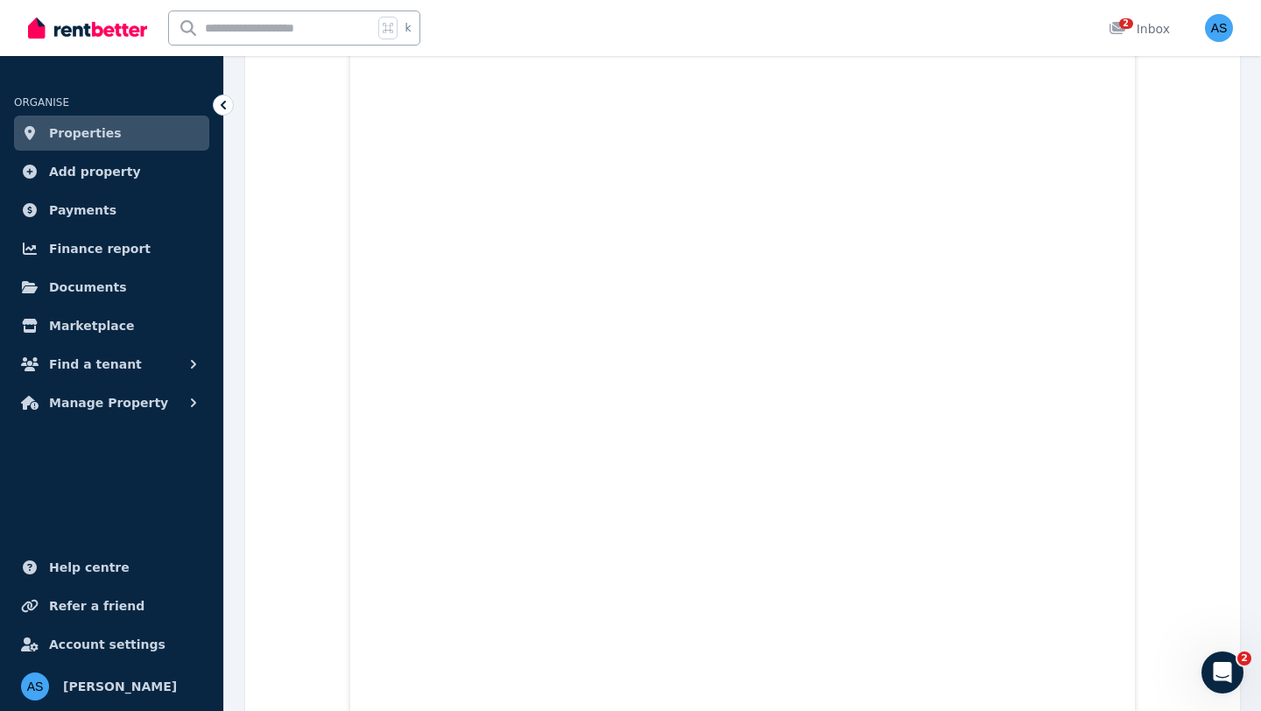
scroll to position [5228, 0]
click at [117, 137] on link "Properties" at bounding box center [111, 133] width 195 height 35
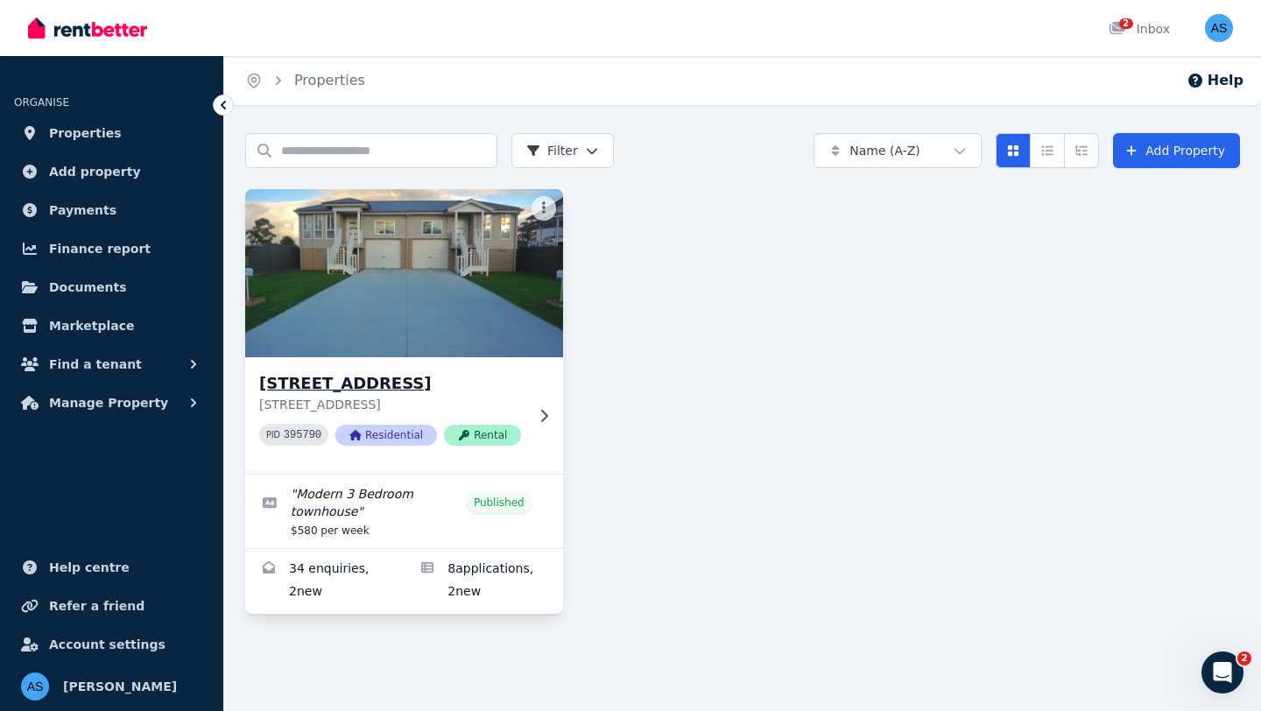
click at [447, 375] on h3 "[STREET_ADDRESS]" at bounding box center [391, 383] width 265 height 25
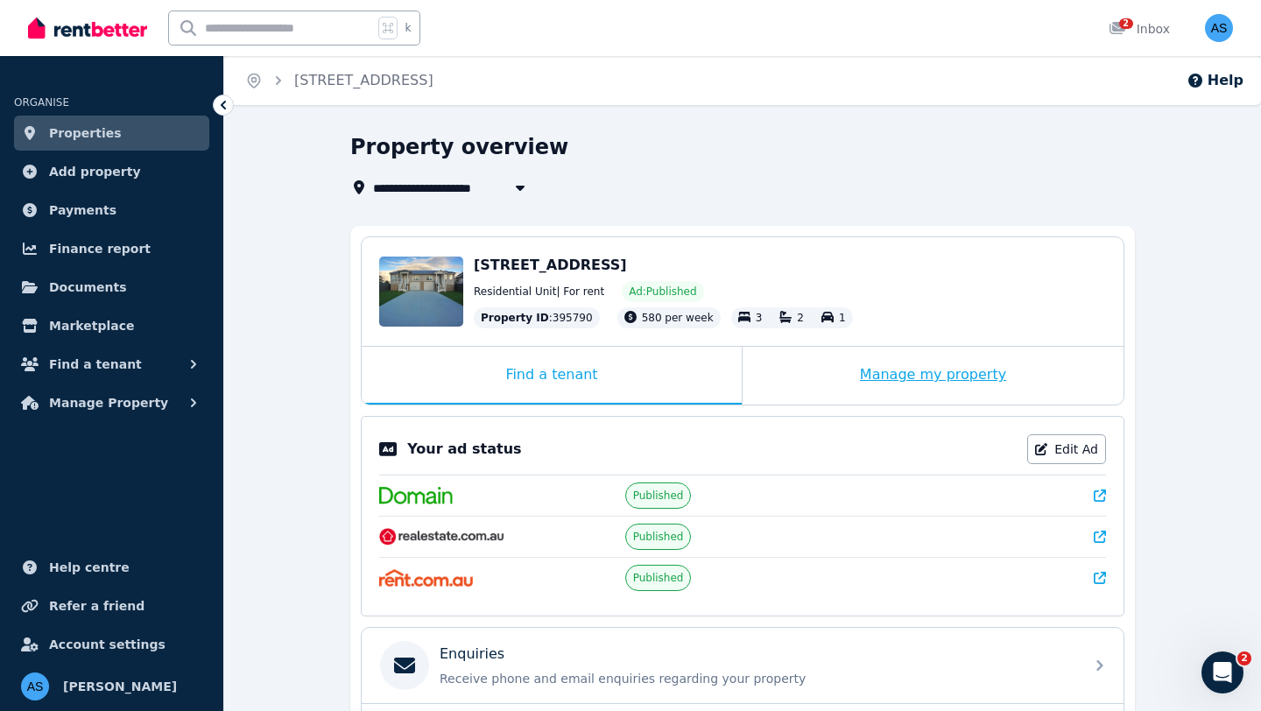
click at [917, 370] on div "Manage my property" at bounding box center [933, 376] width 381 height 58
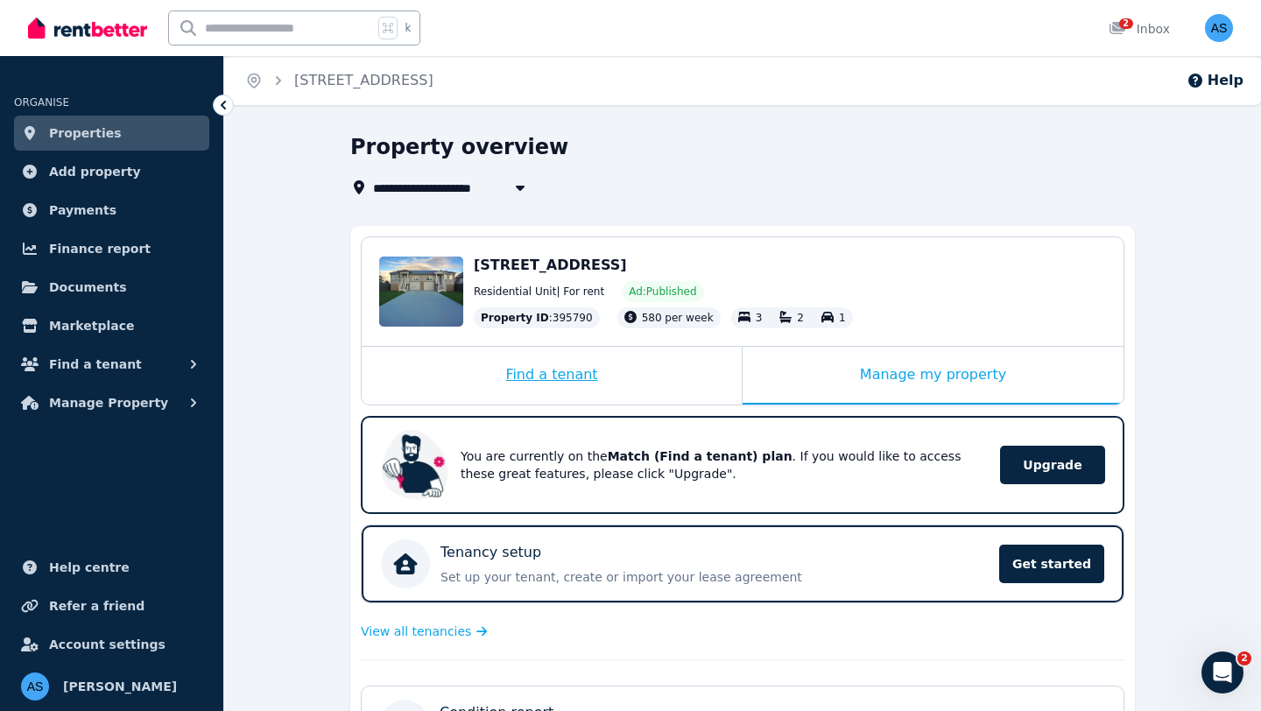
click at [593, 384] on div "Find a tenant" at bounding box center [552, 376] width 380 height 58
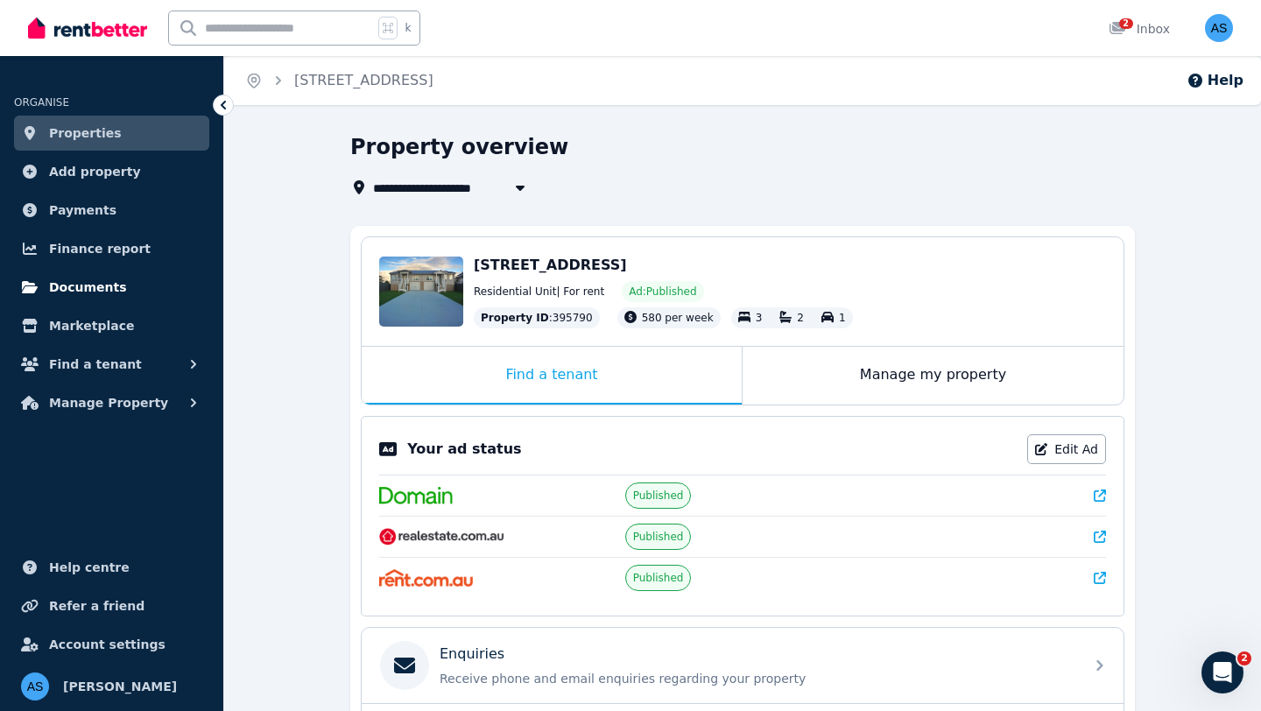
click at [102, 282] on span "Documents" at bounding box center [88, 287] width 78 height 21
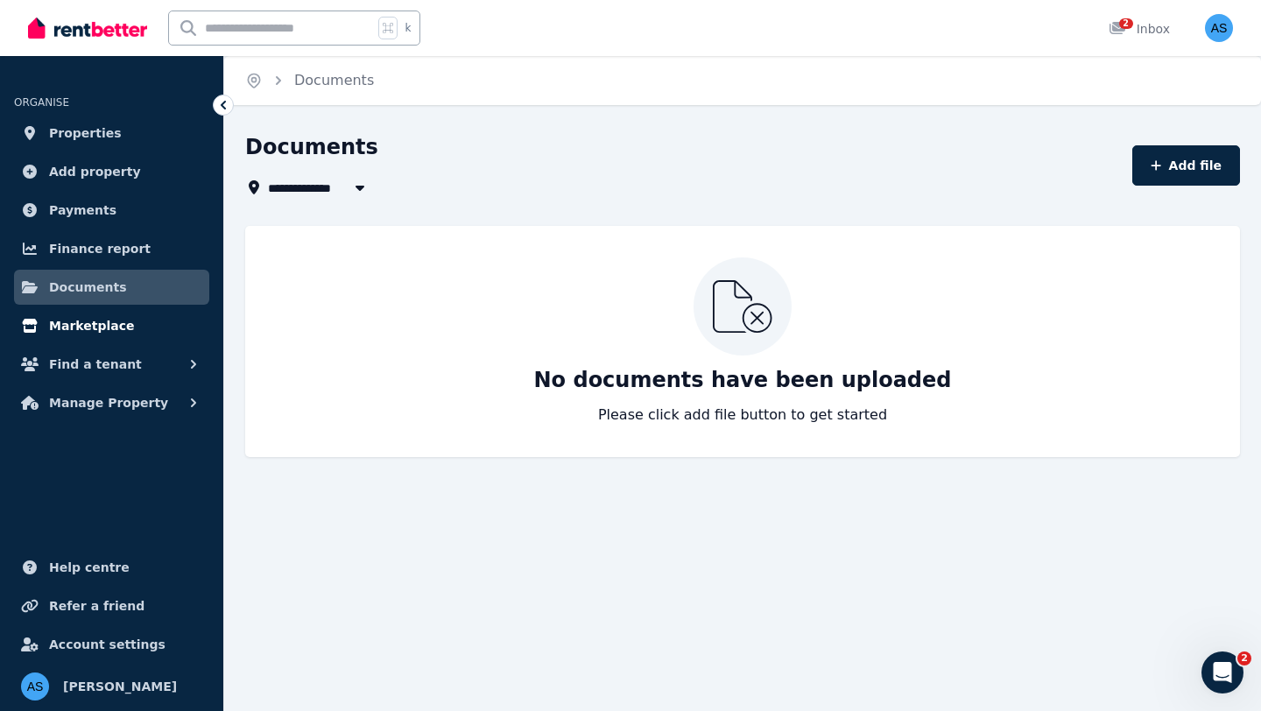
click at [98, 331] on span "Marketplace" at bounding box center [91, 325] width 85 height 21
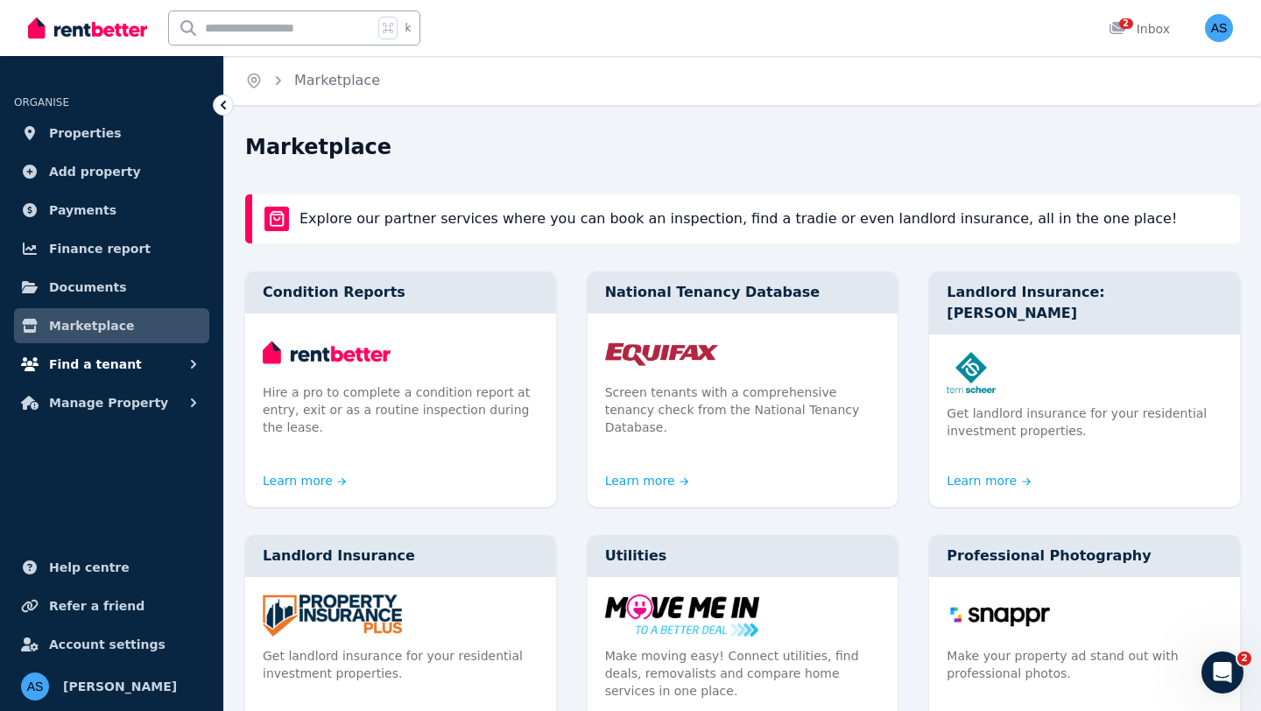
click at [101, 360] on span "Find a tenant" at bounding box center [95, 364] width 93 height 21
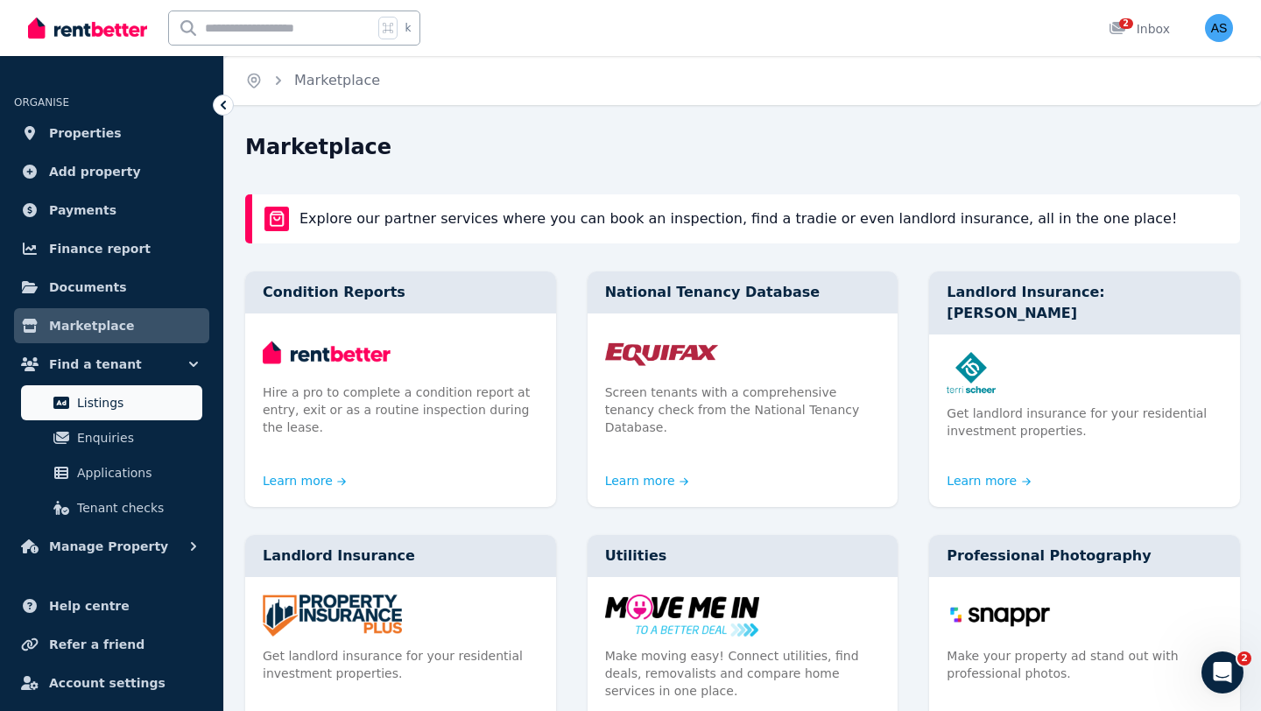
click at [102, 396] on span "Listings" at bounding box center [136, 402] width 118 height 21
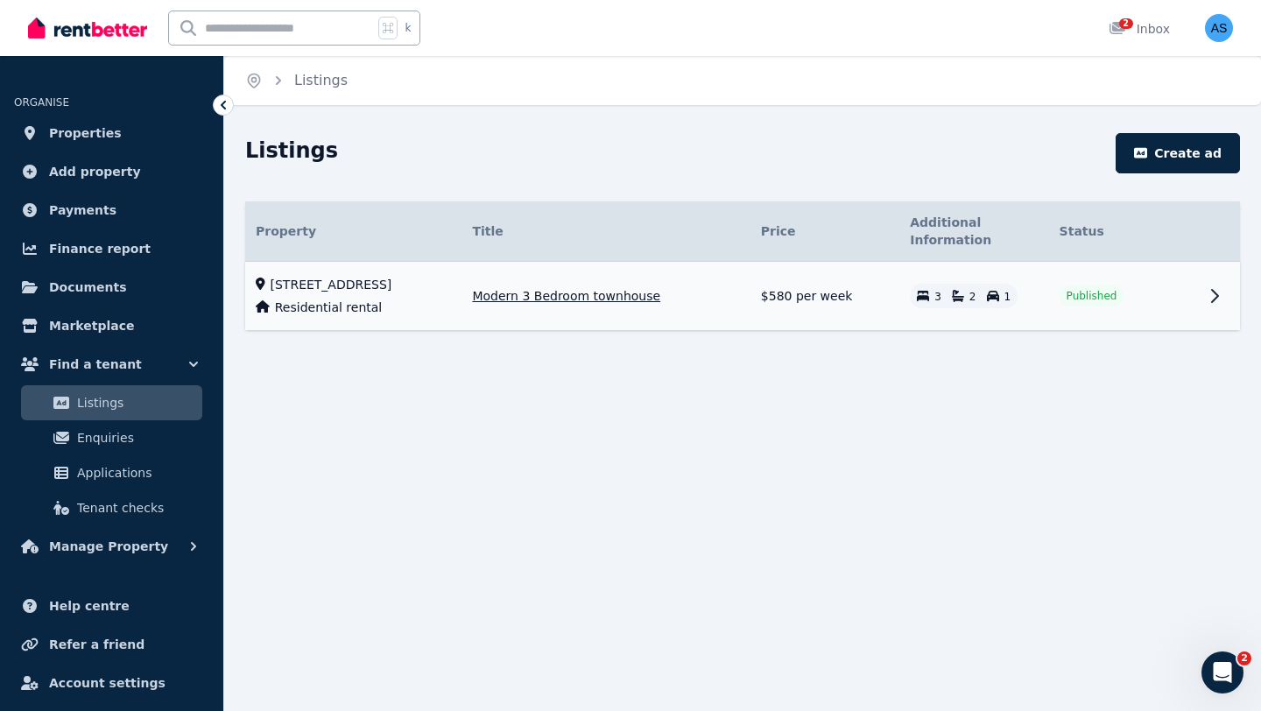
click at [1102, 282] on td "Published" at bounding box center [1123, 296] width 149 height 69
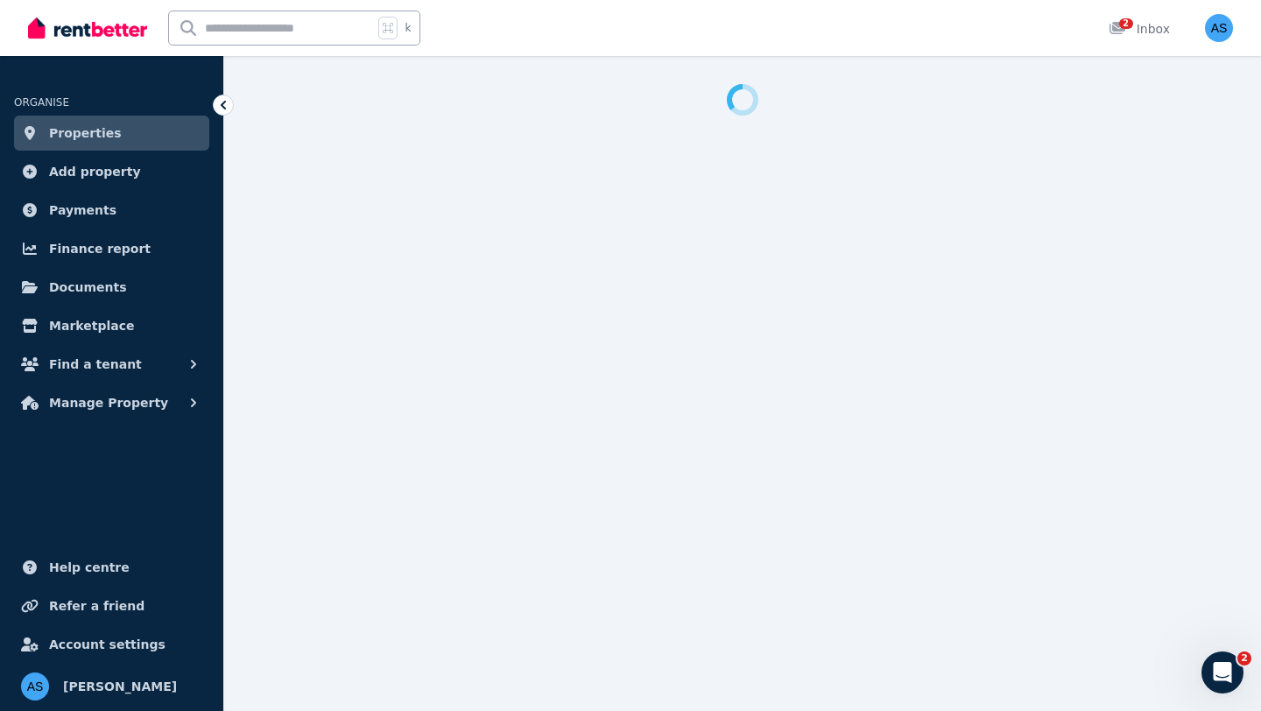
select select "**********"
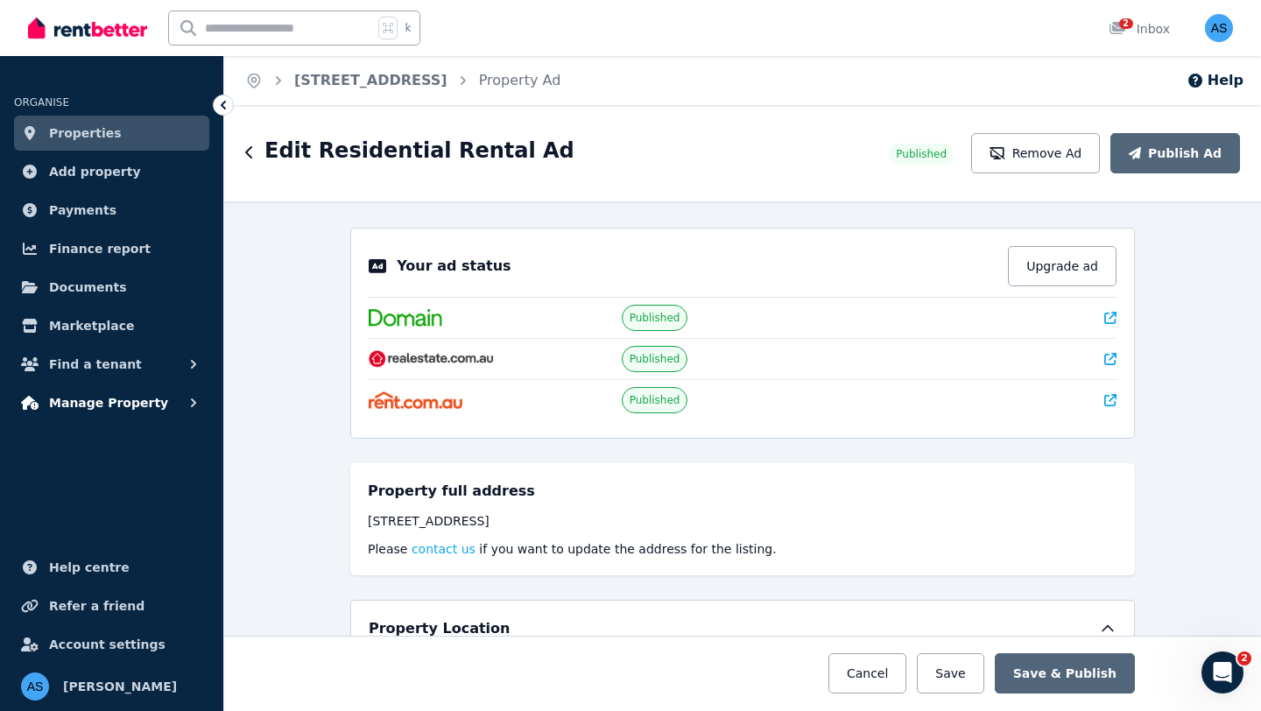
click at [123, 406] on span "Manage Property" at bounding box center [108, 402] width 119 height 21
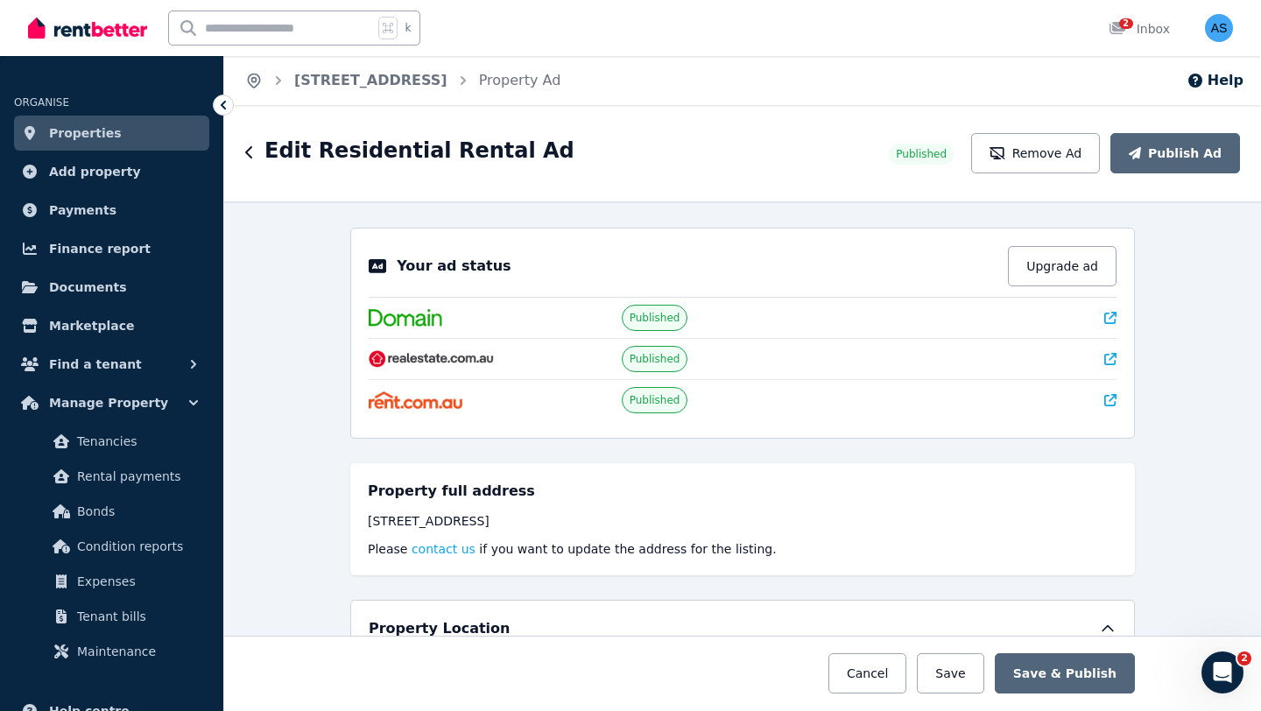
click at [254, 80] on icon "Breadcrumb" at bounding box center [254, 81] width 18 height 18
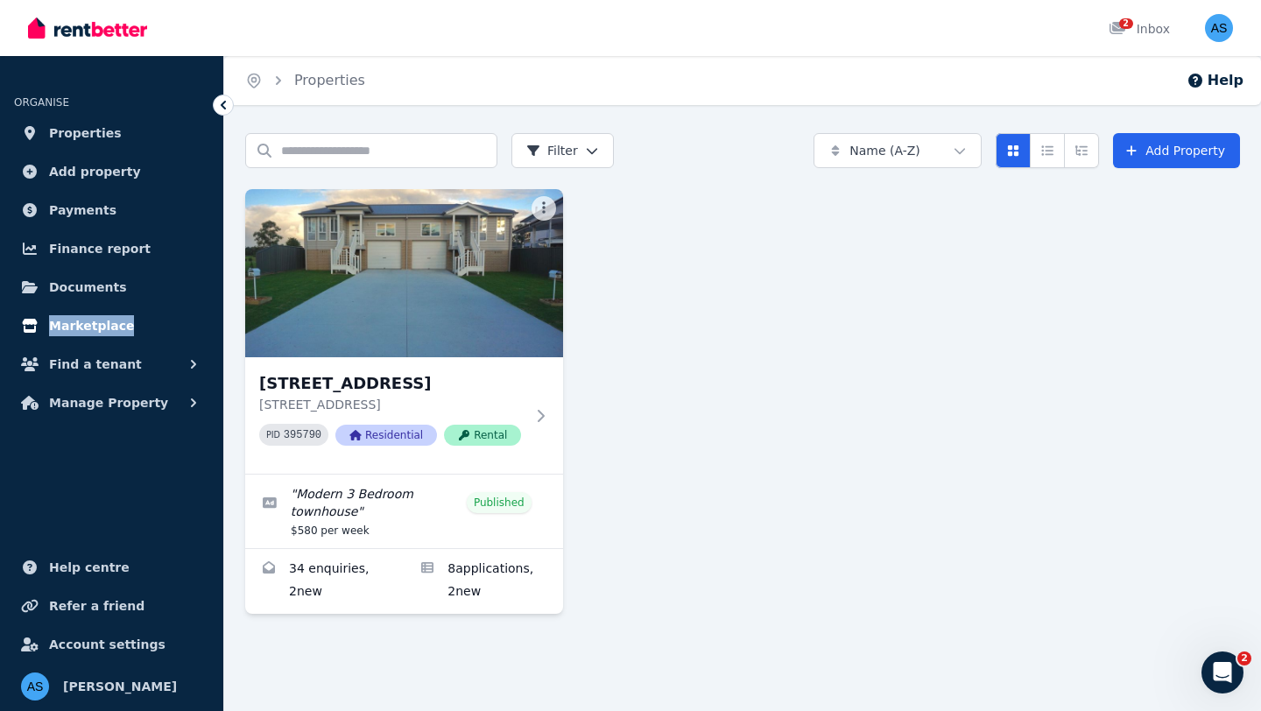
click at [85, 330] on span "Marketplace" at bounding box center [91, 325] width 85 height 21
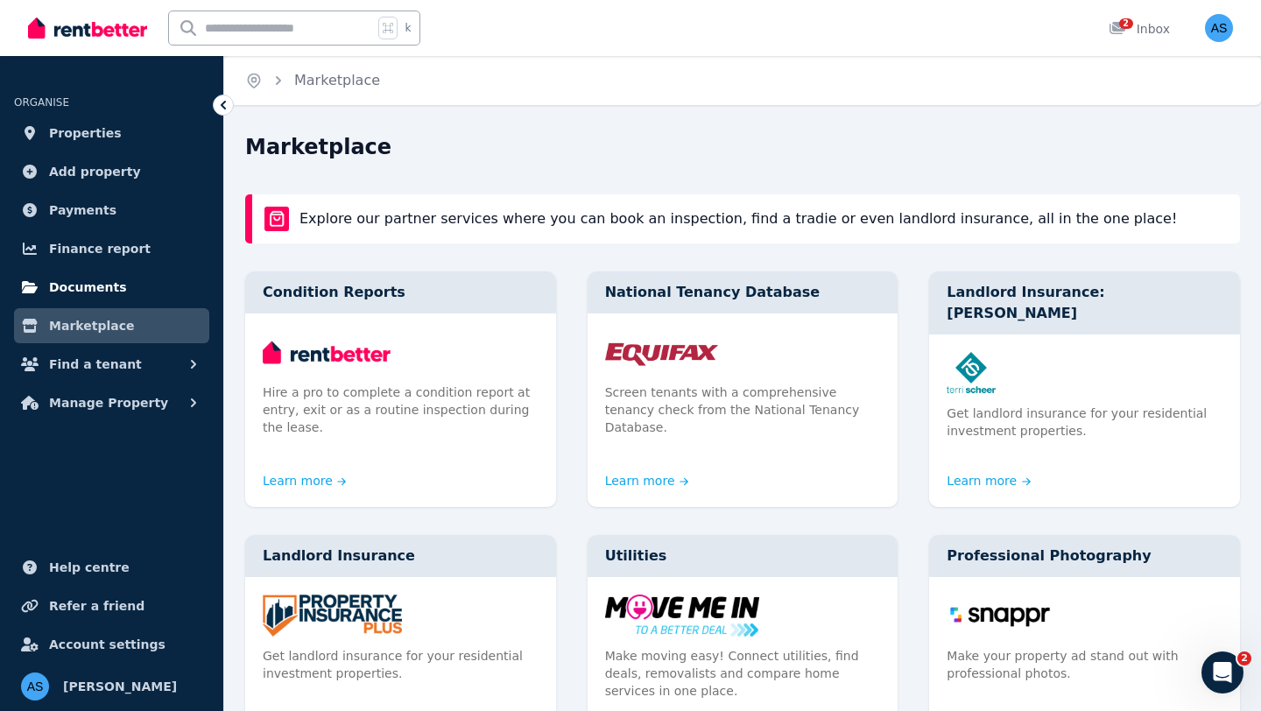
click at [102, 292] on span "Documents" at bounding box center [88, 287] width 78 height 21
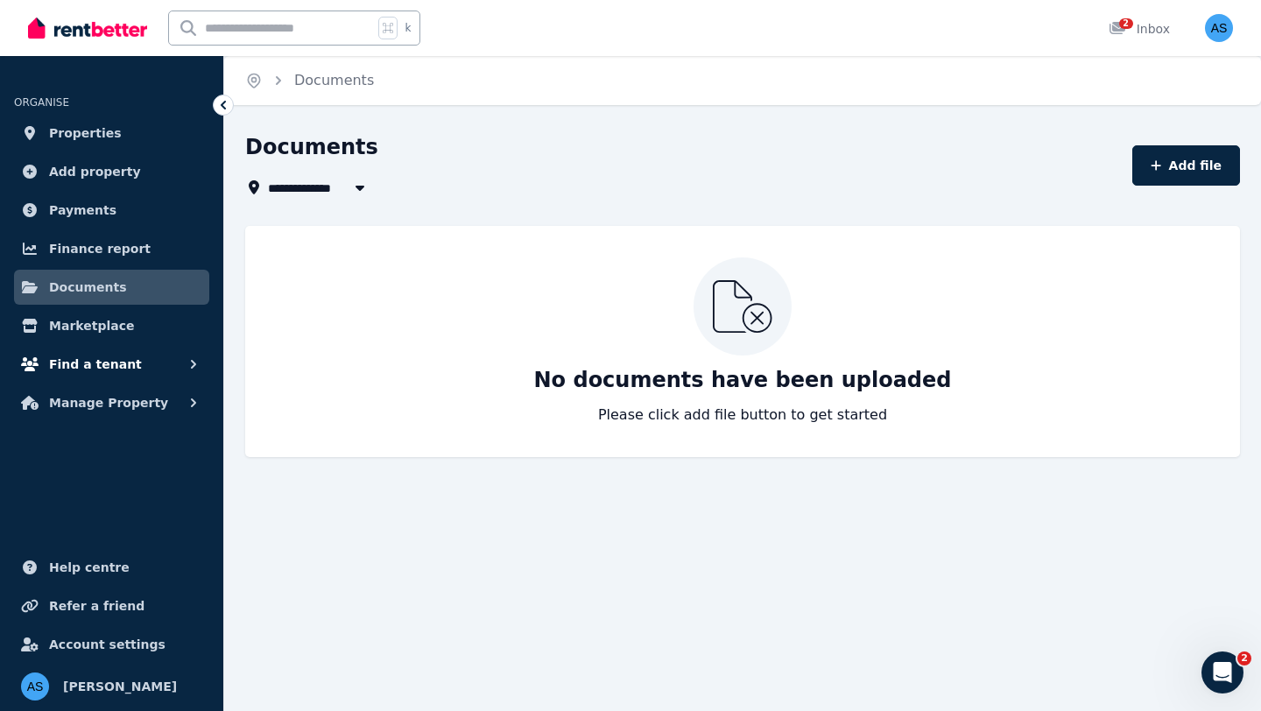
click at [92, 356] on span "Find a tenant" at bounding box center [95, 364] width 93 height 21
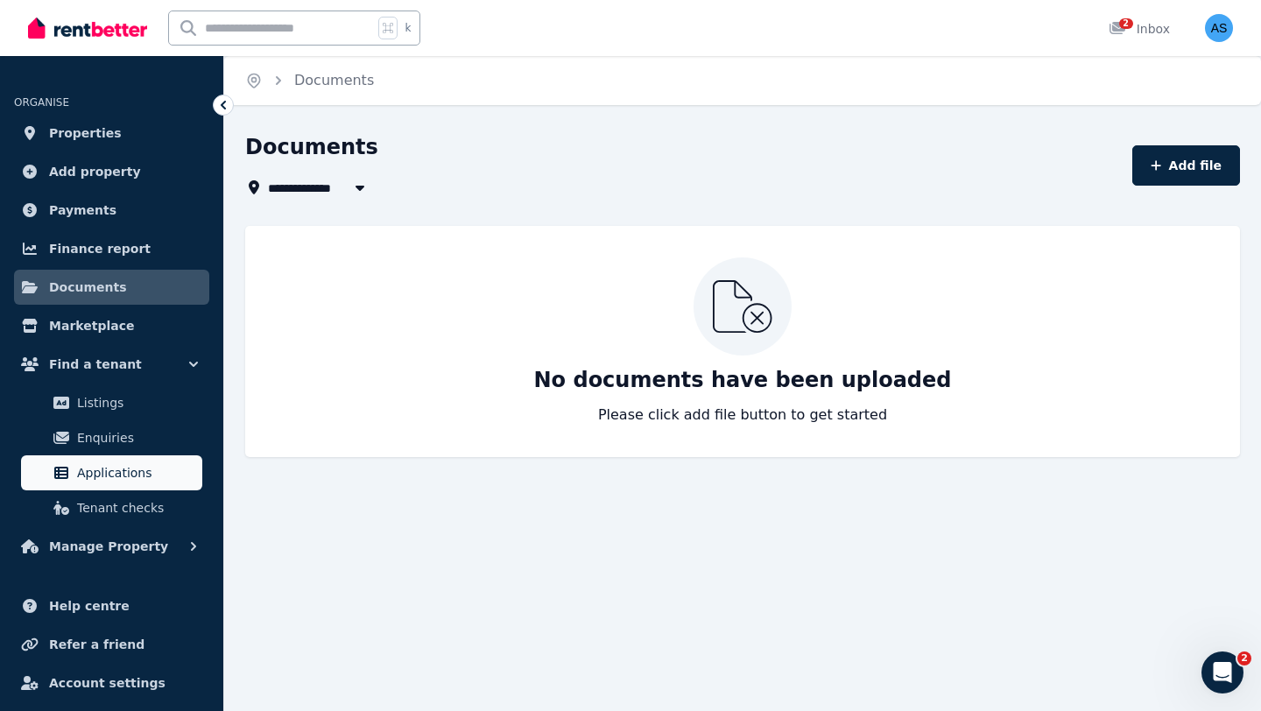
click at [123, 472] on span "Applications" at bounding box center [136, 472] width 118 height 21
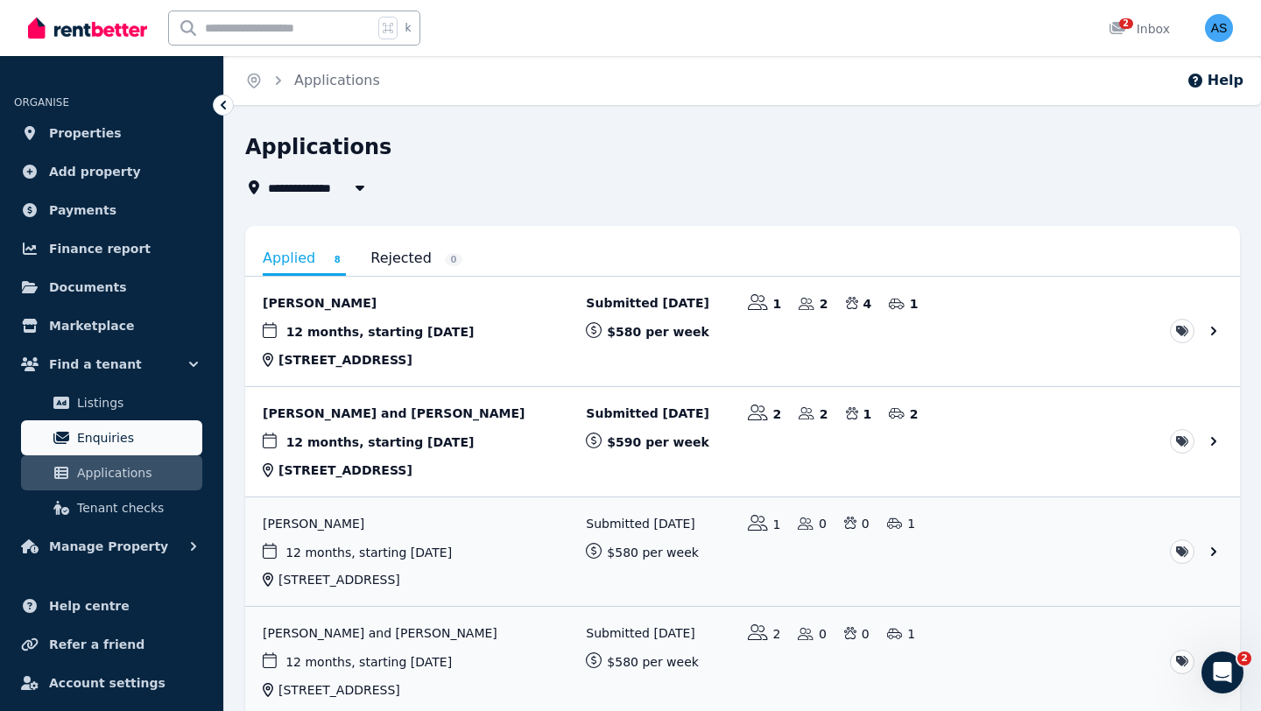
click at [150, 436] on span "Enquiries" at bounding box center [136, 437] width 118 height 21
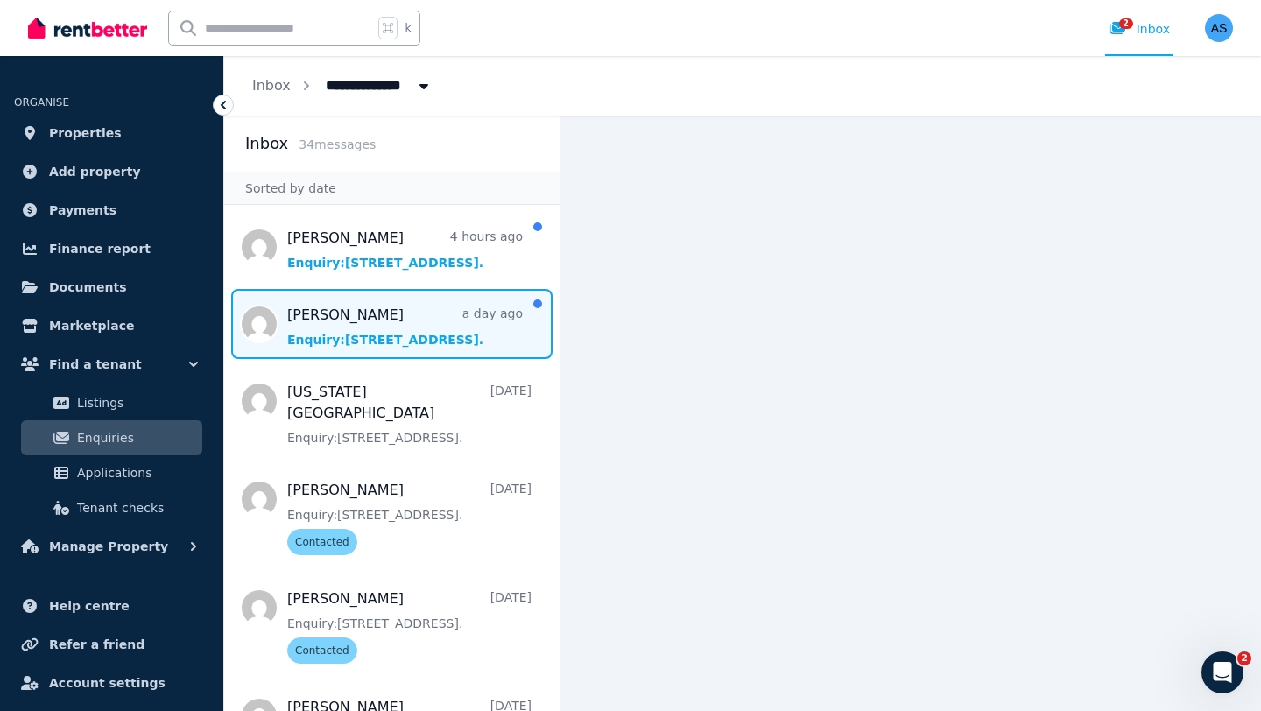
click at [314, 310] on span "Message list" at bounding box center [391, 324] width 335 height 70
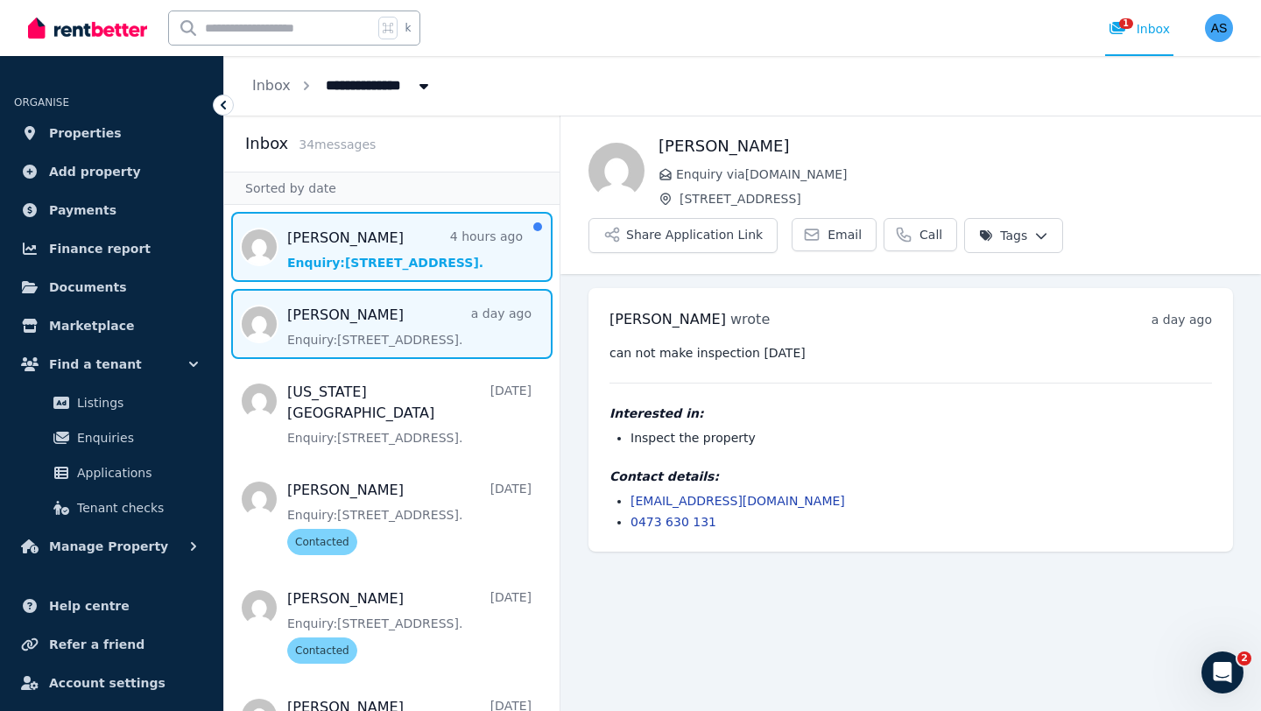
click at [384, 262] on span "Message list" at bounding box center [391, 247] width 335 height 70
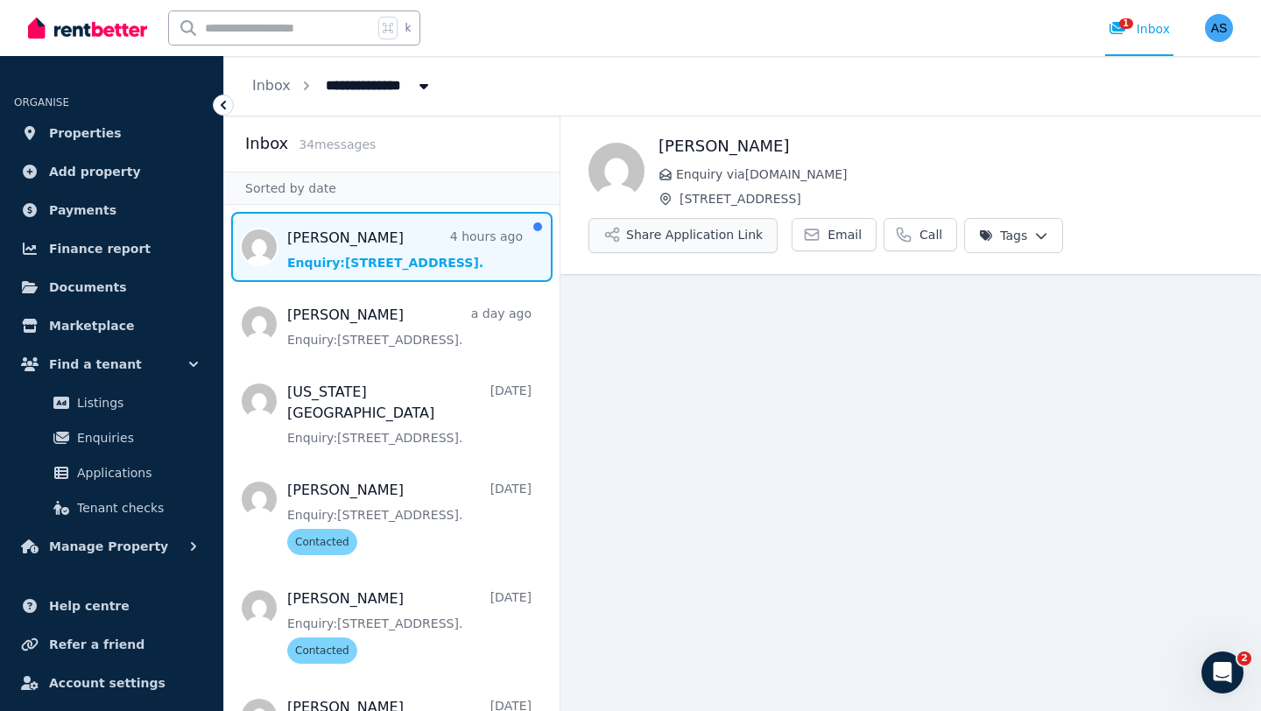
scroll to position [33, 0]
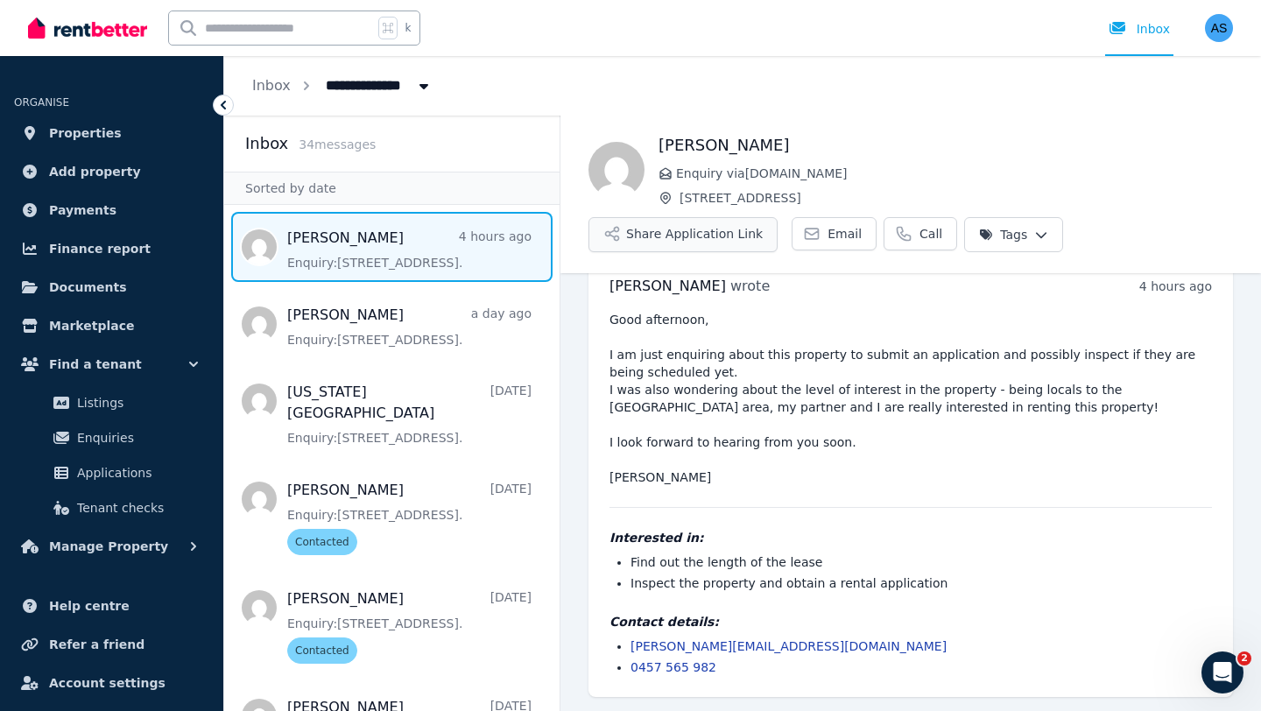
click at [699, 239] on button "Share Application Link" at bounding box center [682, 234] width 189 height 35
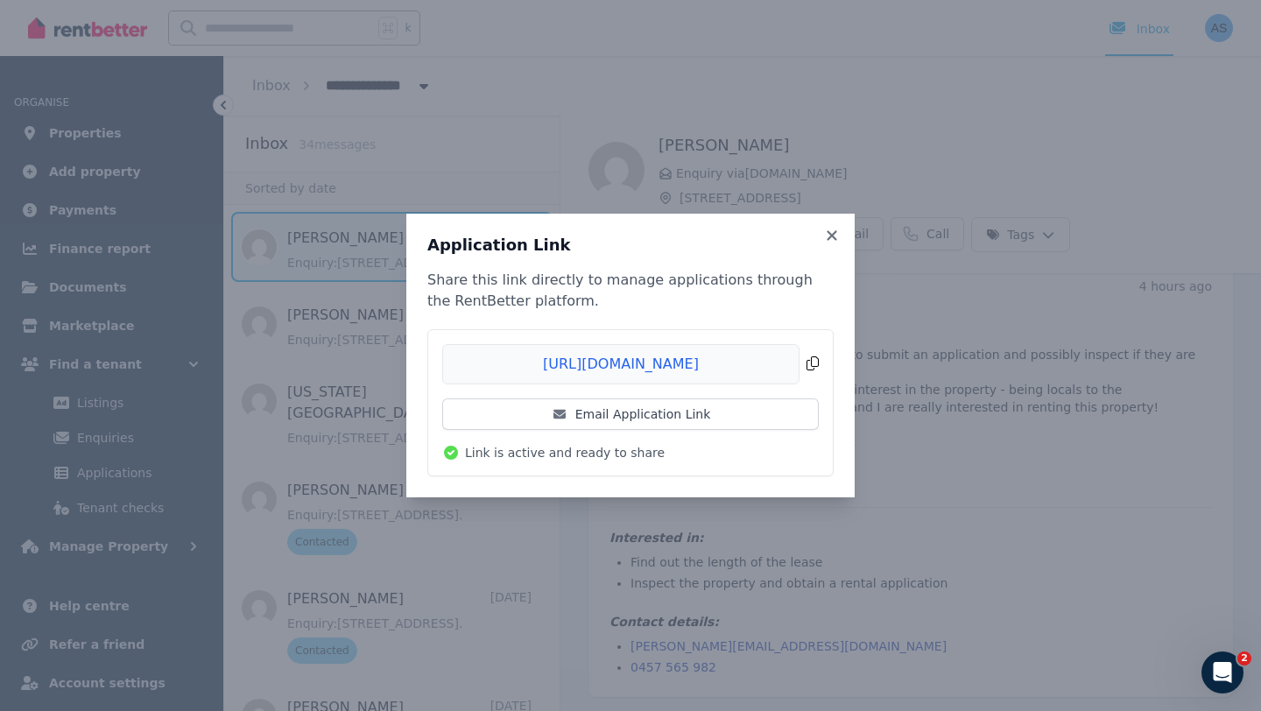
click at [815, 359] on span "Copied!" at bounding box center [630, 364] width 377 height 40
click at [757, 368] on span "Copied!" at bounding box center [630, 364] width 377 height 40
